Goal: Task Accomplishment & Management: Complete application form

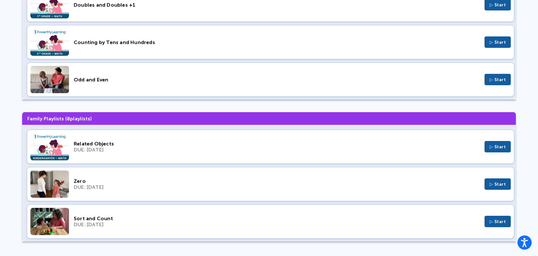
click at [200, 188] on div "DUE: [DATE]" at bounding box center [277, 187] width 406 height 6
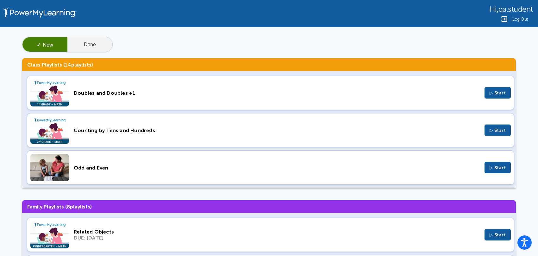
click at [85, 43] on button "Done" at bounding box center [89, 44] width 45 height 15
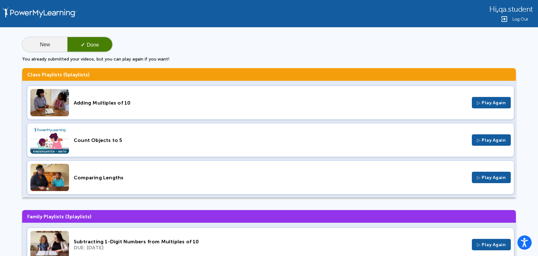
click at [49, 44] on button "New" at bounding box center [44, 44] width 45 height 15
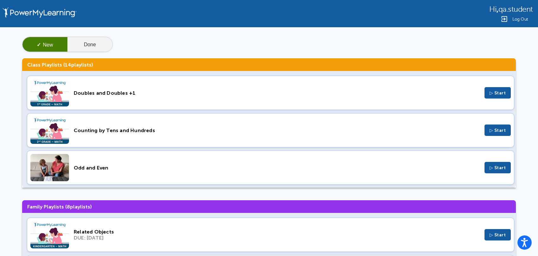
click at [93, 51] on button "Done" at bounding box center [89, 44] width 45 height 15
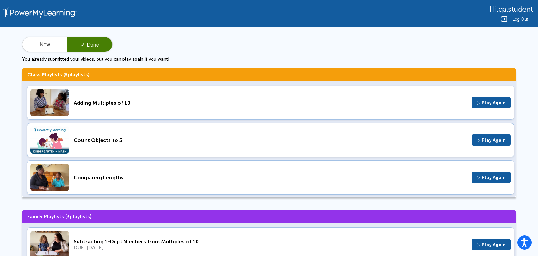
click at [234, 104] on div "Adding Multiples of 10" at bounding box center [271, 103] width 394 height 6
click at [96, 177] on div "Comparing Lengths" at bounding box center [271, 178] width 394 height 6
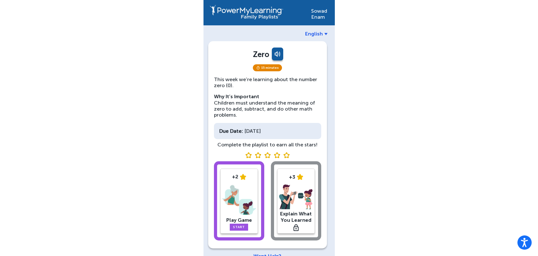
click at [417, 116] on div "Sowad Enam English Zero 15 minutes This week we’re learning about the number ze…" at bounding box center [269, 135] width 538 height 270
